Goal: Transaction & Acquisition: Purchase product/service

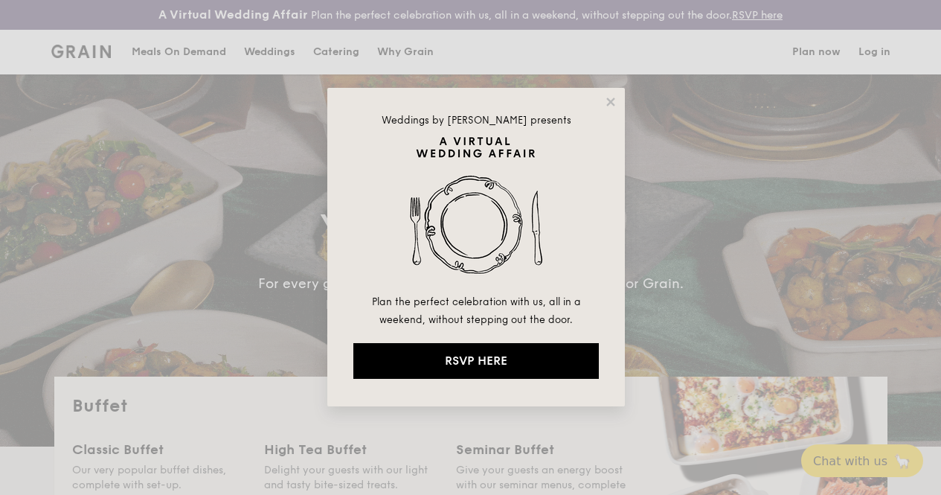
select select
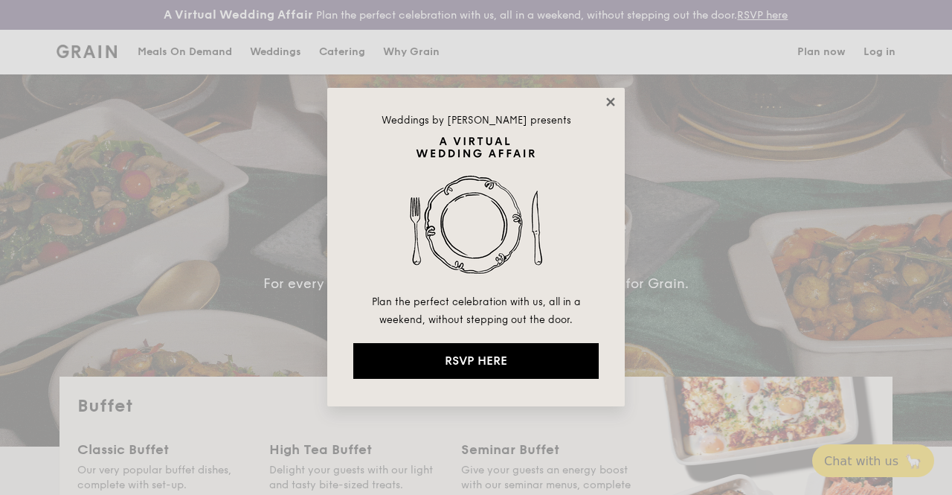
click at [613, 96] on icon at bounding box center [610, 101] width 13 height 13
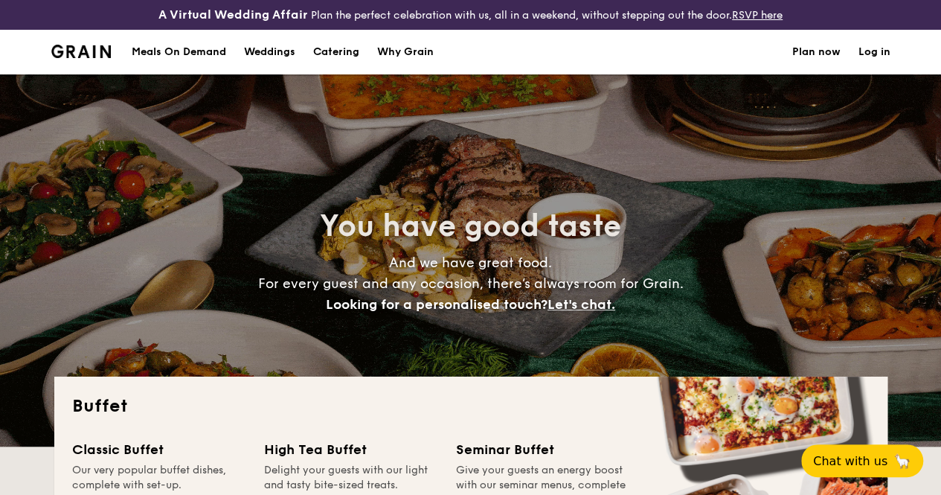
click at [339, 65] on h1 "Catering" at bounding box center [336, 52] width 46 height 45
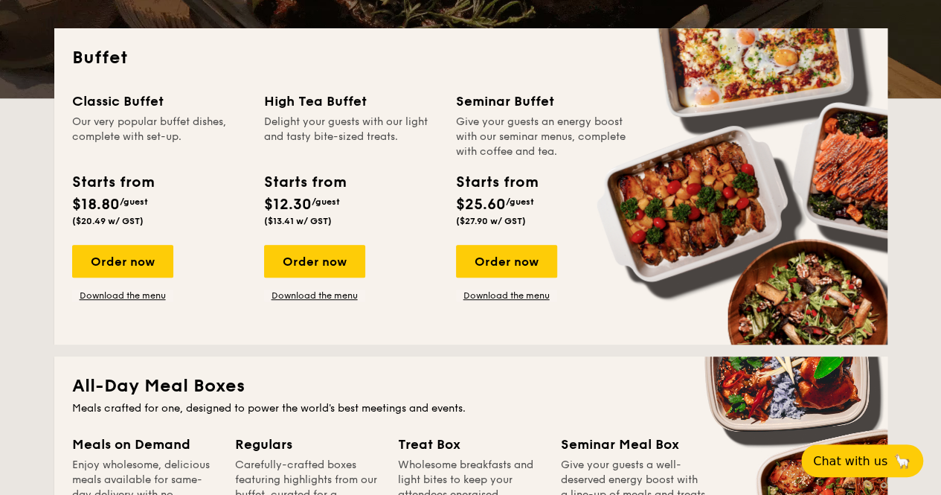
scroll to position [372, 0]
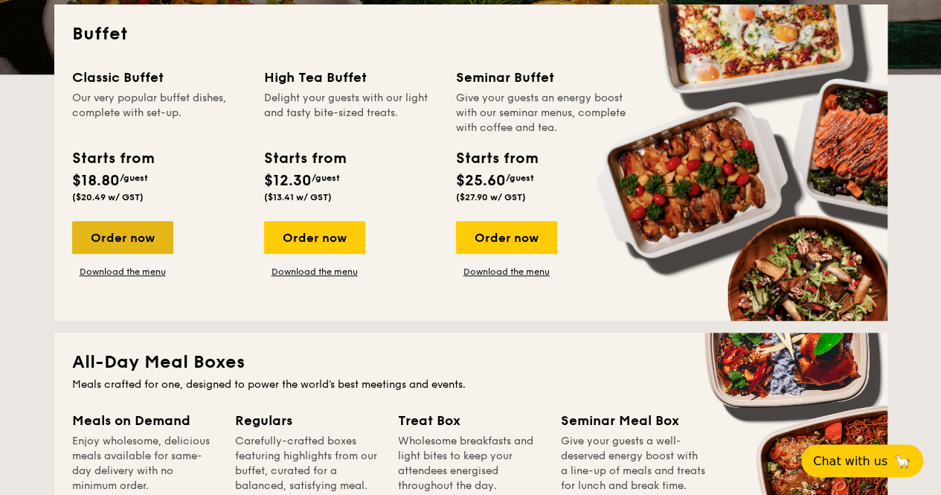
click at [138, 246] on div "Order now" at bounding box center [122, 237] width 101 height 33
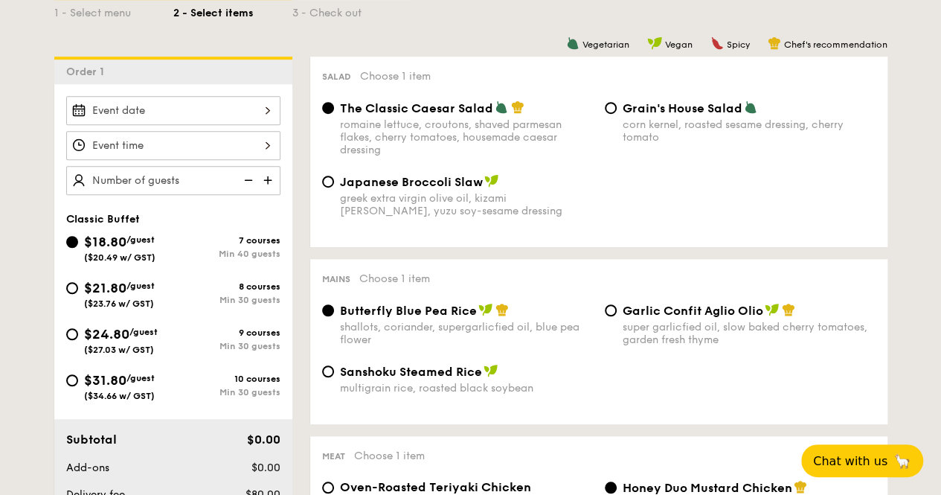
scroll to position [372, 0]
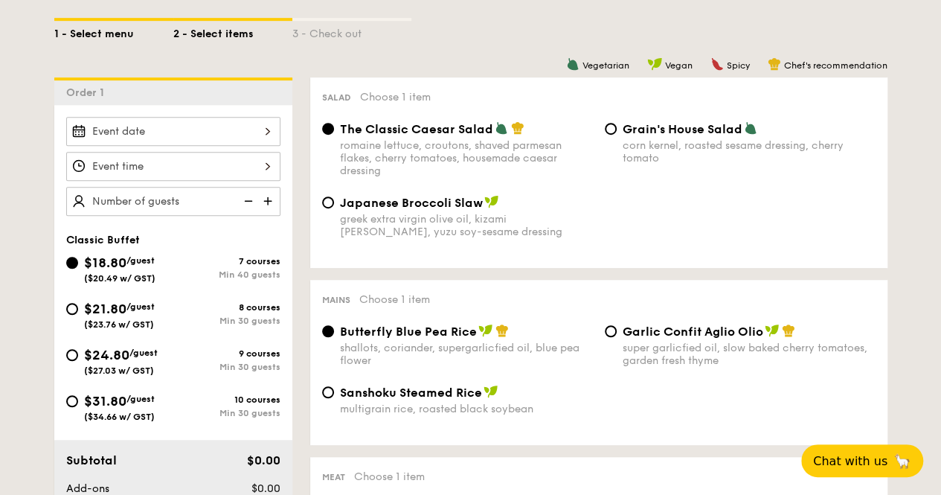
click at [93, 33] on div "1 - Select menu" at bounding box center [113, 31] width 119 height 21
select select
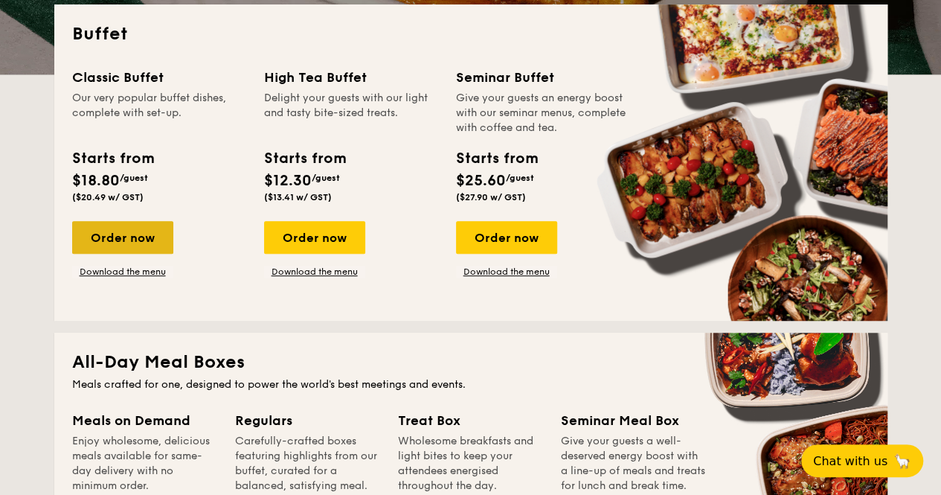
click at [143, 239] on div "Order now" at bounding box center [122, 237] width 101 height 33
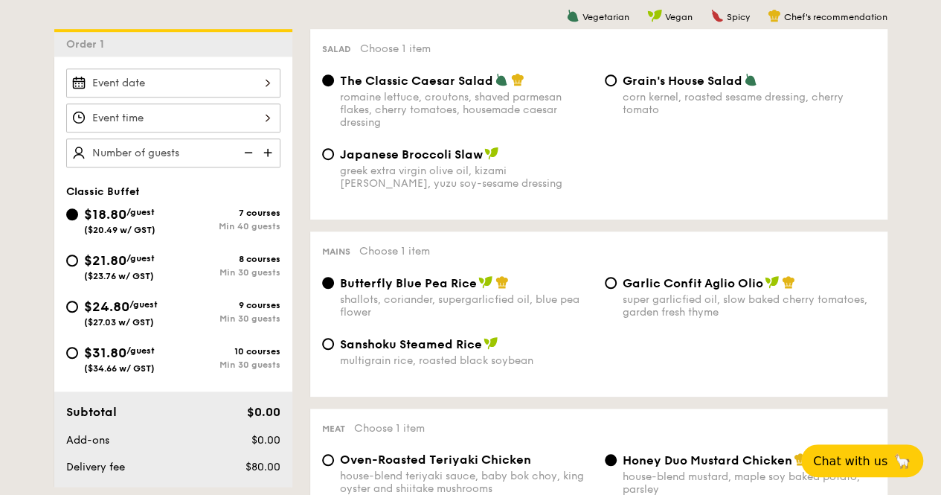
scroll to position [446, 0]
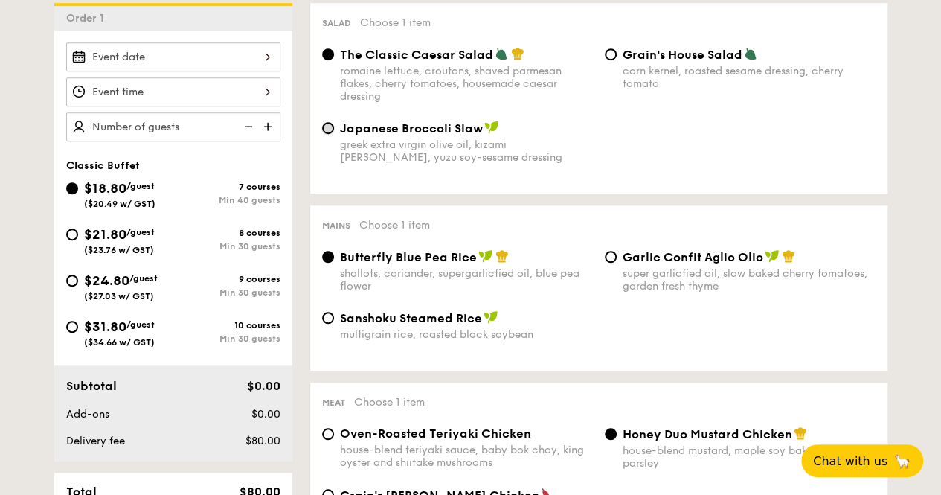
click at [327, 134] on input "Japanese Broccoli Slaw greek extra virgin olive oil, kizami [PERSON_NAME], yuzu…" at bounding box center [328, 128] width 12 height 12
radio input "true"
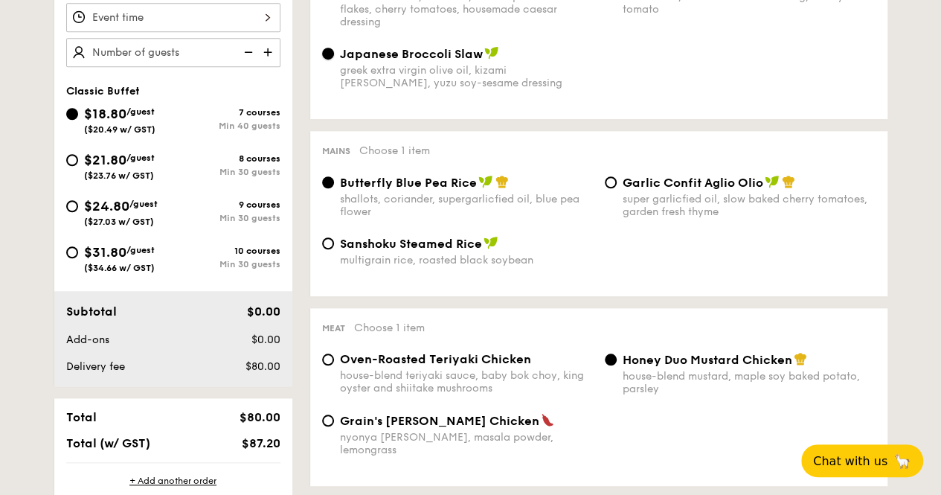
scroll to position [595, 0]
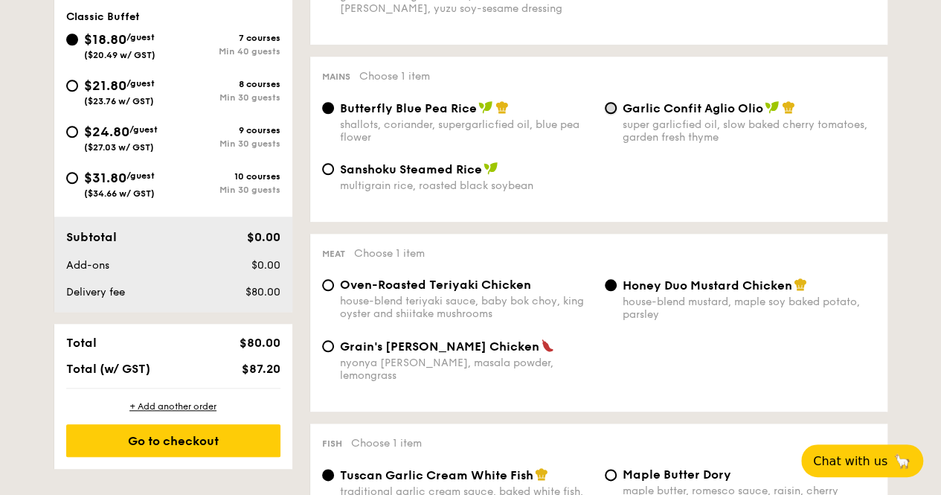
click at [608, 114] on input "Garlic Confit Aglio Olio super garlicfied oil, slow baked cherry tomatoes, gard…" at bounding box center [611, 108] width 12 height 12
radio input "true"
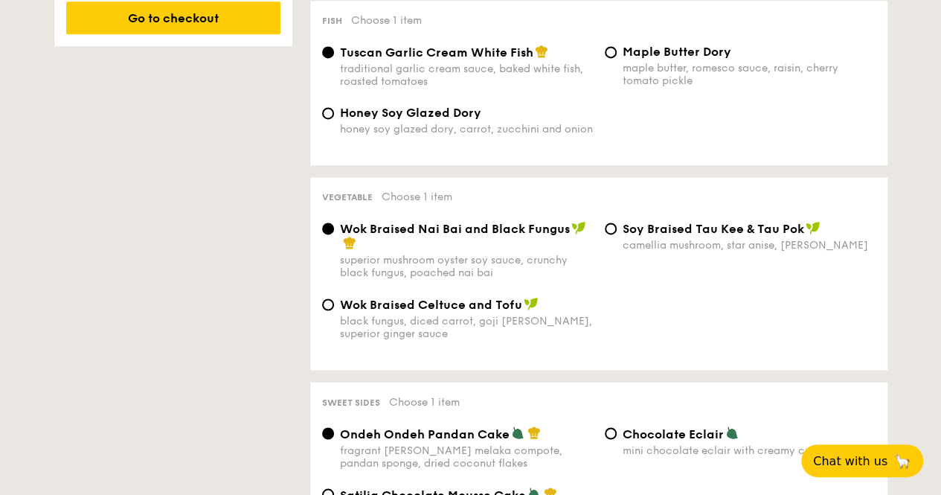
scroll to position [1042, 0]
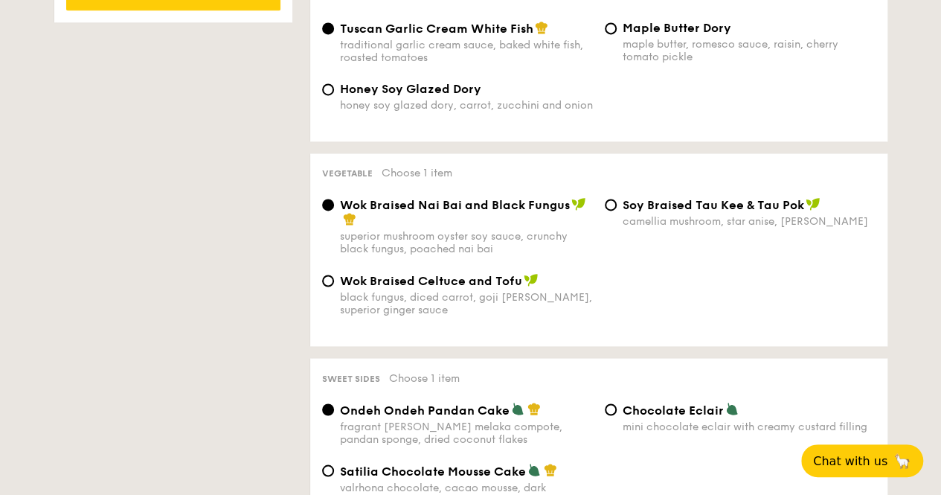
click at [470, 284] on span "Wok Braised Celtuce and Tofu" at bounding box center [431, 281] width 182 height 14
click at [334, 284] on input "Wok Braised Celtuce and Tofu black fungus, diced carrot, goji [PERSON_NAME], su…" at bounding box center [328, 281] width 12 height 12
radio input "true"
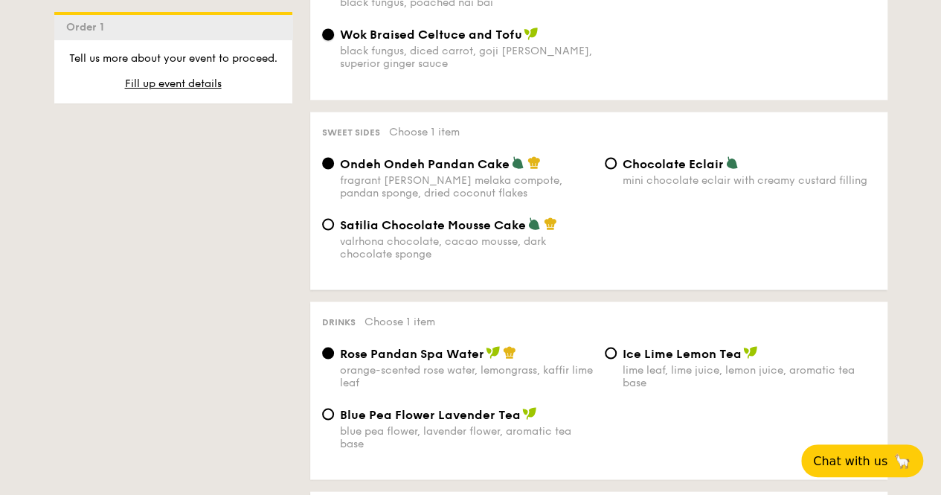
scroll to position [1265, 0]
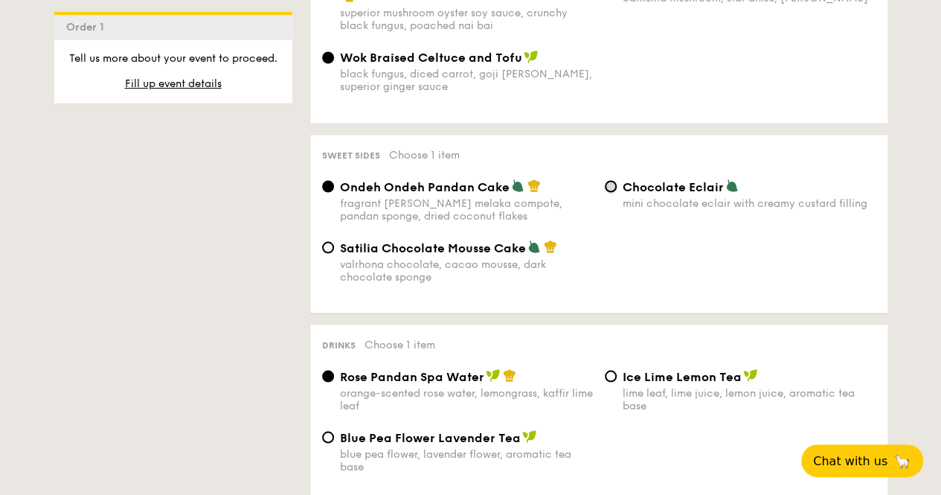
click at [615, 191] on input "Chocolate Eclair mini chocolate eclair with creamy custard filling" at bounding box center [611, 186] width 12 height 12
radio input "true"
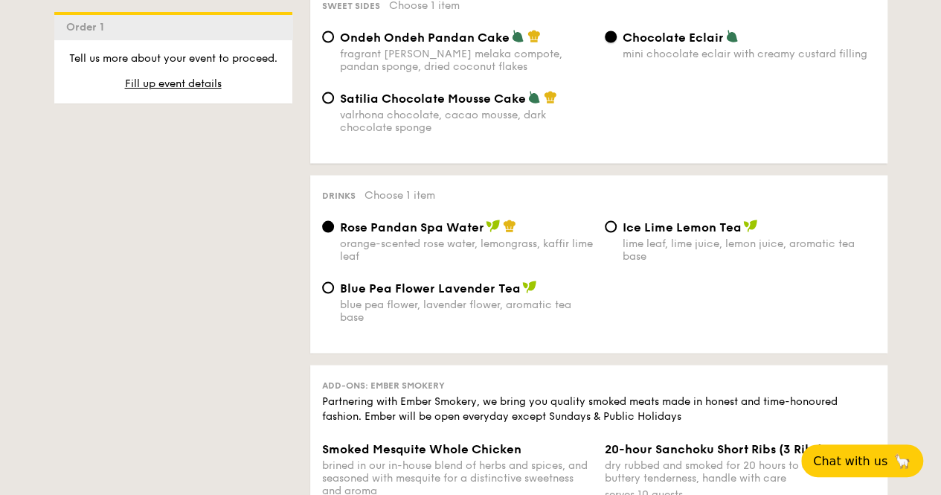
scroll to position [1488, 0]
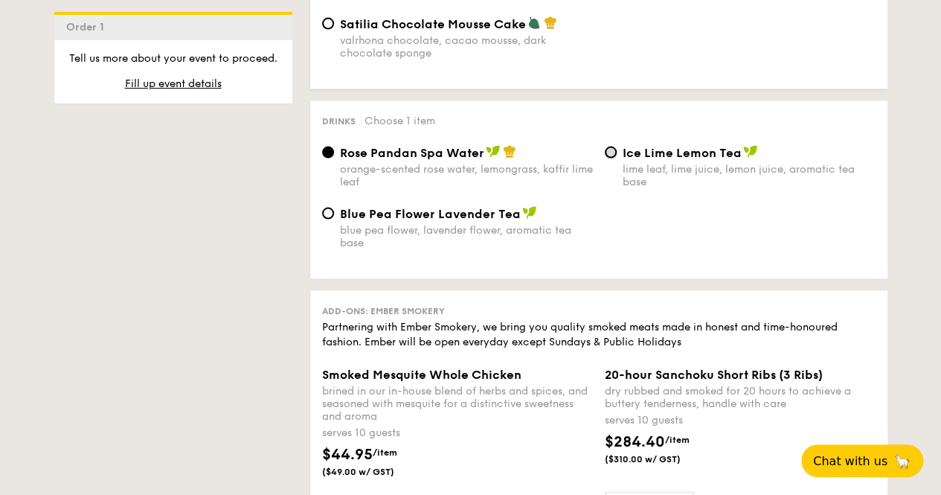
click at [609, 159] on input "Ice Lime Lemon Tea lime leaf, lime juice, lemon juice, aromatic tea base" at bounding box center [611, 153] width 12 height 12
radio input "true"
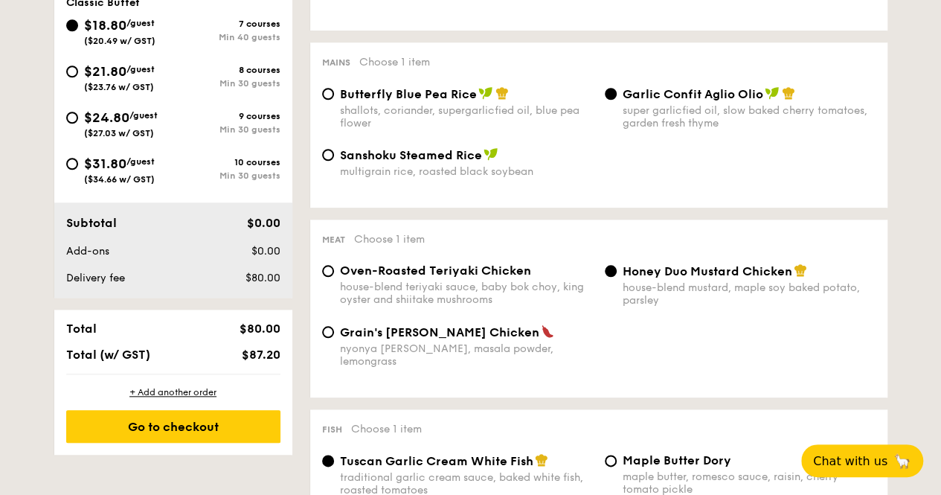
scroll to position [446, 0]
